Goal: Navigation & Orientation: Find specific page/section

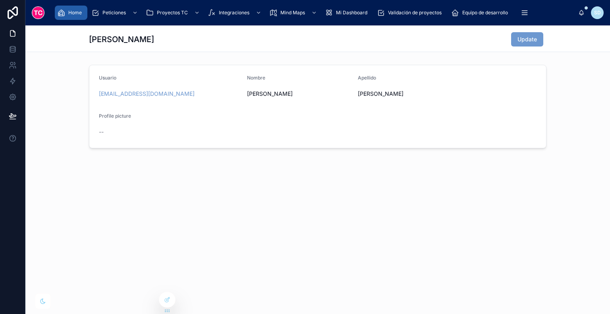
click at [76, 9] on div "Home" at bounding box center [71, 12] width 28 height 13
